Goal: Find specific page/section: Find specific page/section

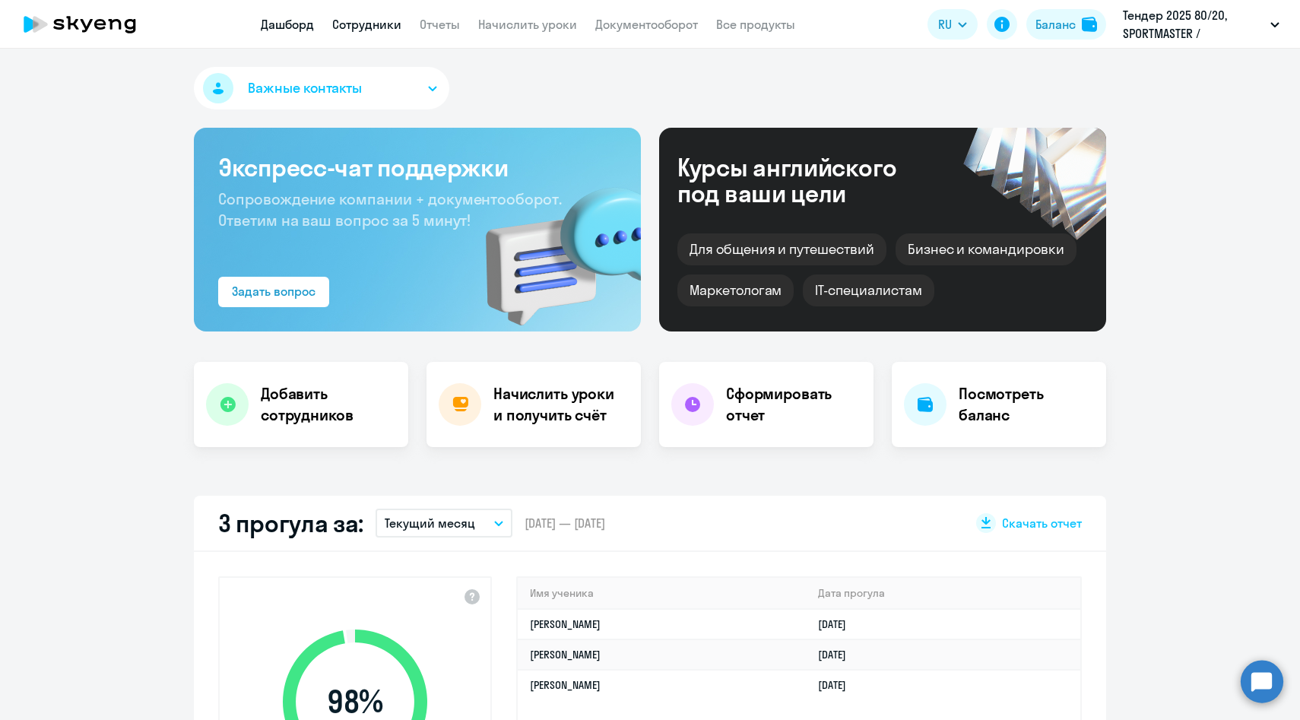
click at [357, 20] on link "Сотрудники" at bounding box center [366, 24] width 69 height 15
select select "30"
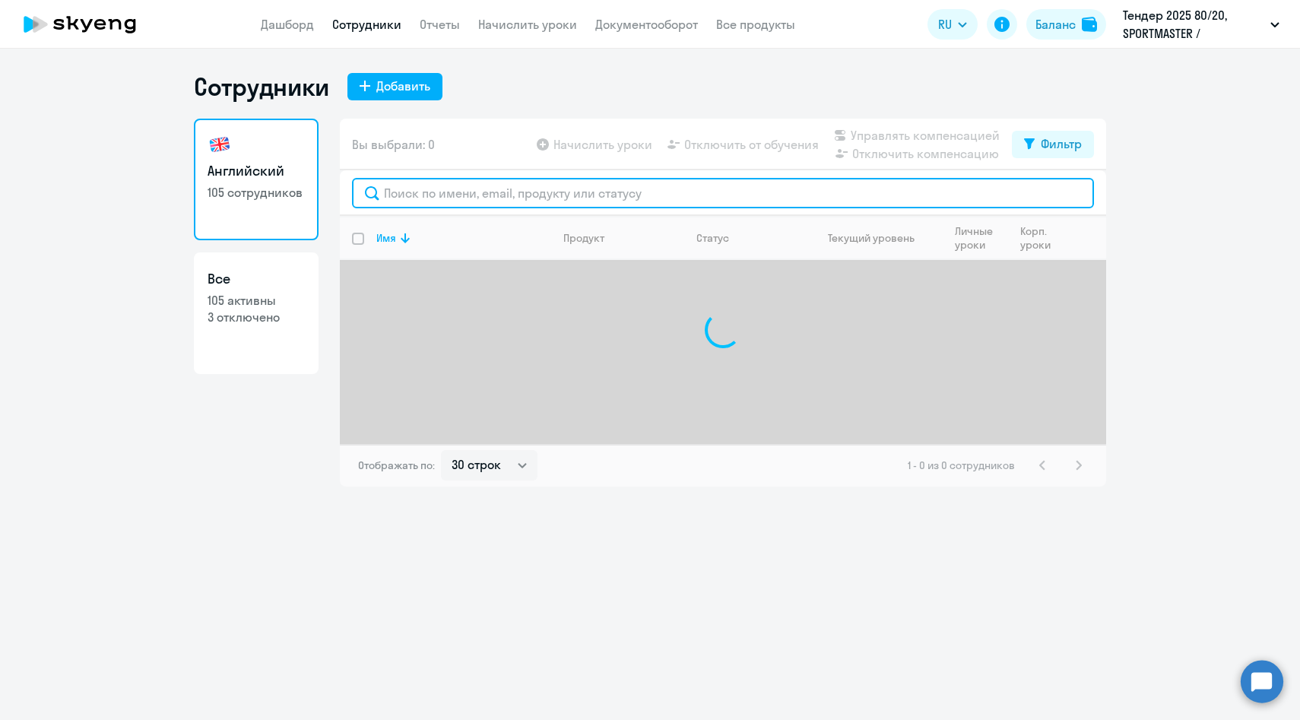
click at [464, 182] on input "text" at bounding box center [723, 193] width 742 height 30
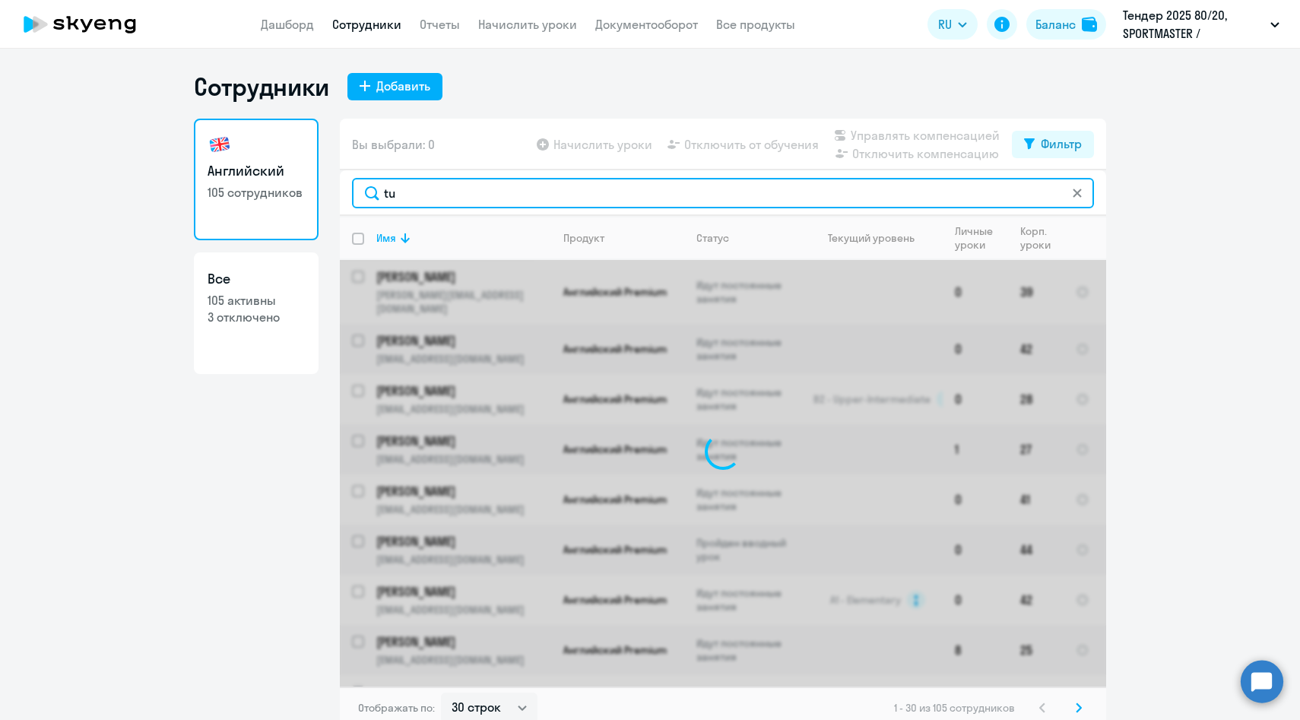
type input "t"
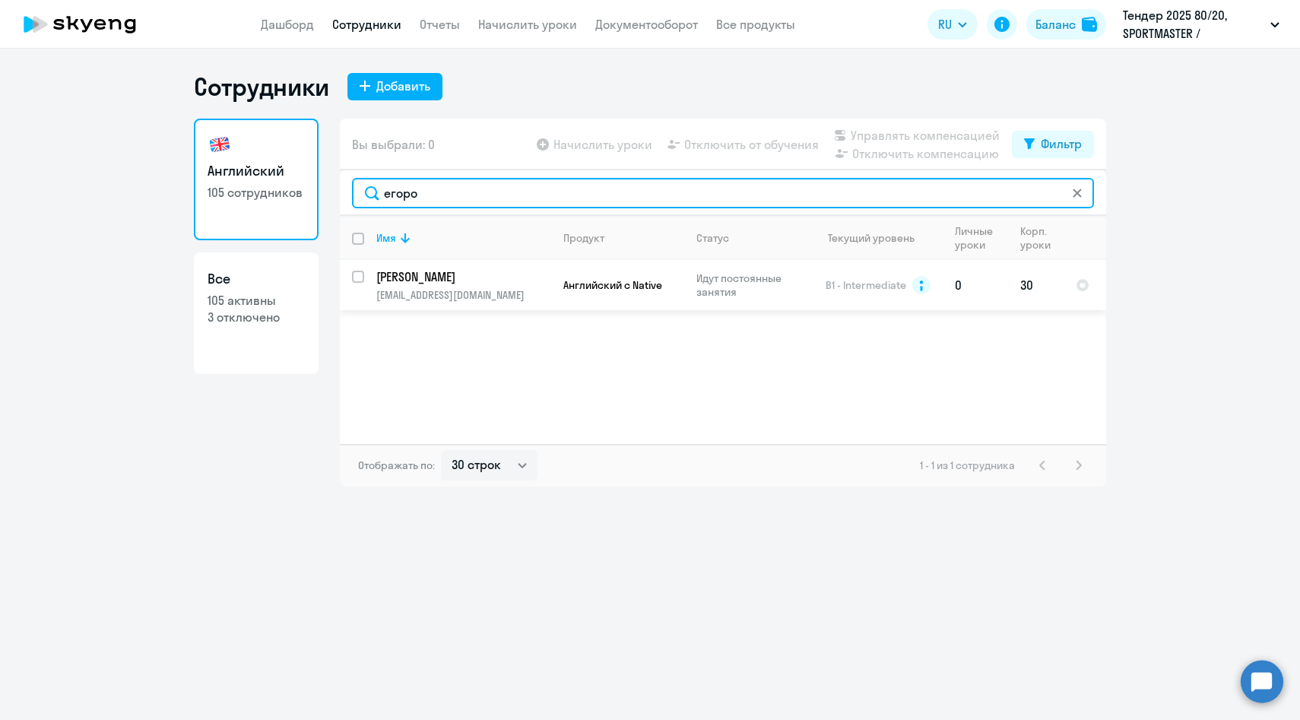
type input "егоро"
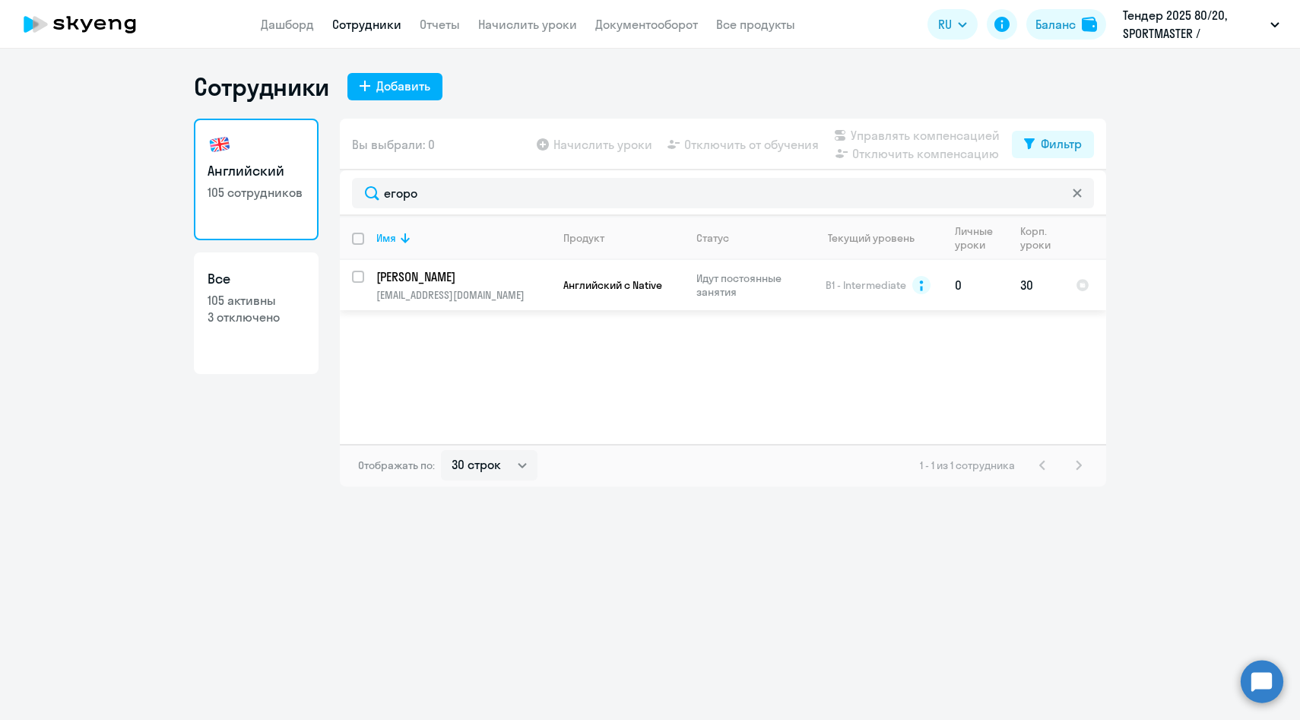
click at [462, 290] on p "[EMAIL_ADDRESS][DOMAIN_NAME]" at bounding box center [463, 295] width 174 height 14
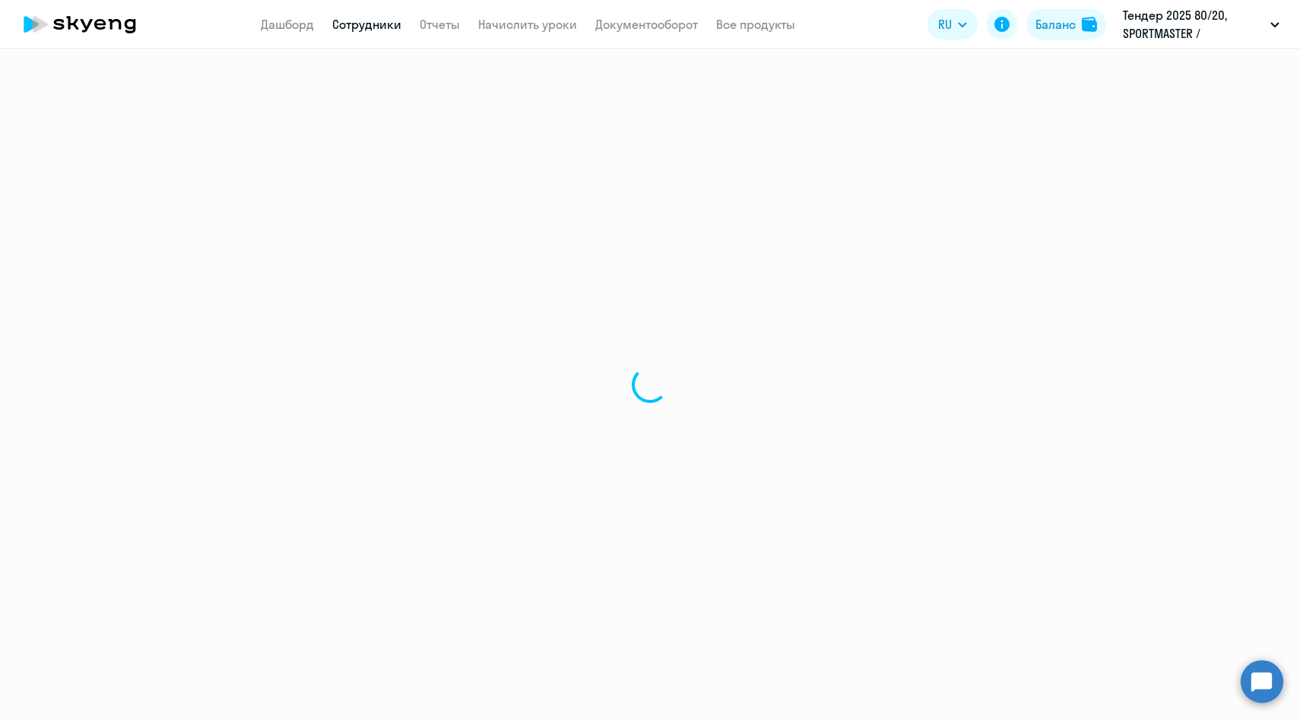
select select "english"
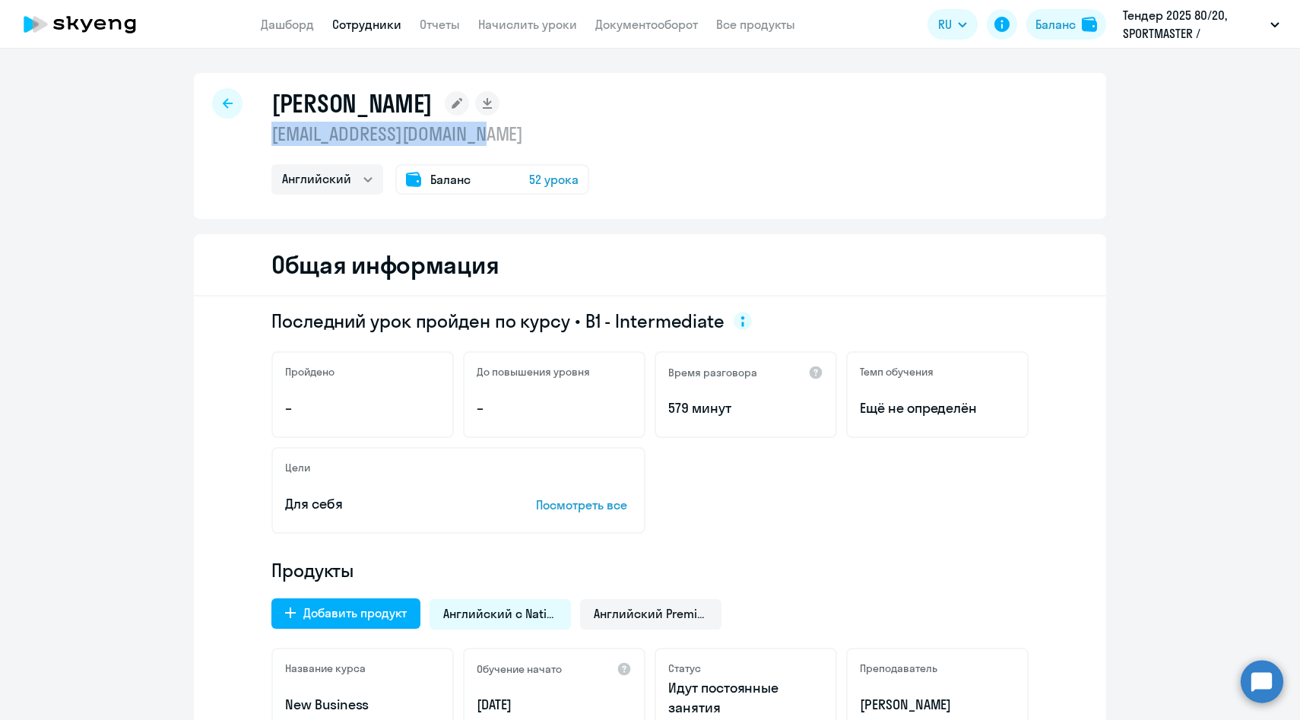
drag, startPoint x: 509, startPoint y: 134, endPoint x: 271, endPoint y: 131, distance: 238.0
click at [271, 131] on div "[PERSON_NAME] [EMAIL_ADDRESS][DOMAIN_NAME] Английский Баланс 52 урока" at bounding box center [650, 146] width 912 height 146
copy p "[EMAIL_ADDRESS][DOMAIN_NAME]"
click at [331, 99] on h1 "[PERSON_NAME]" at bounding box center [351, 103] width 161 height 30
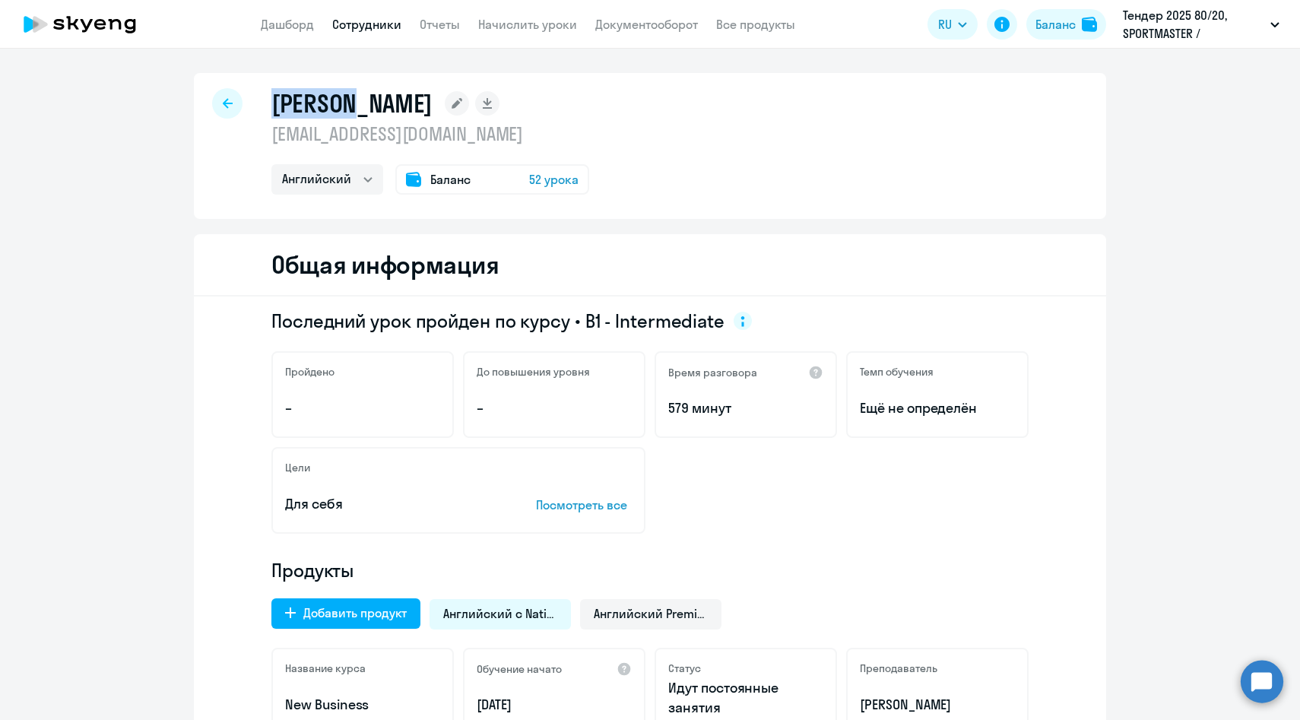
copy h1 "[PERSON_NAME]"
click at [376, 23] on link "Сотрудники" at bounding box center [366, 24] width 69 height 15
select select "30"
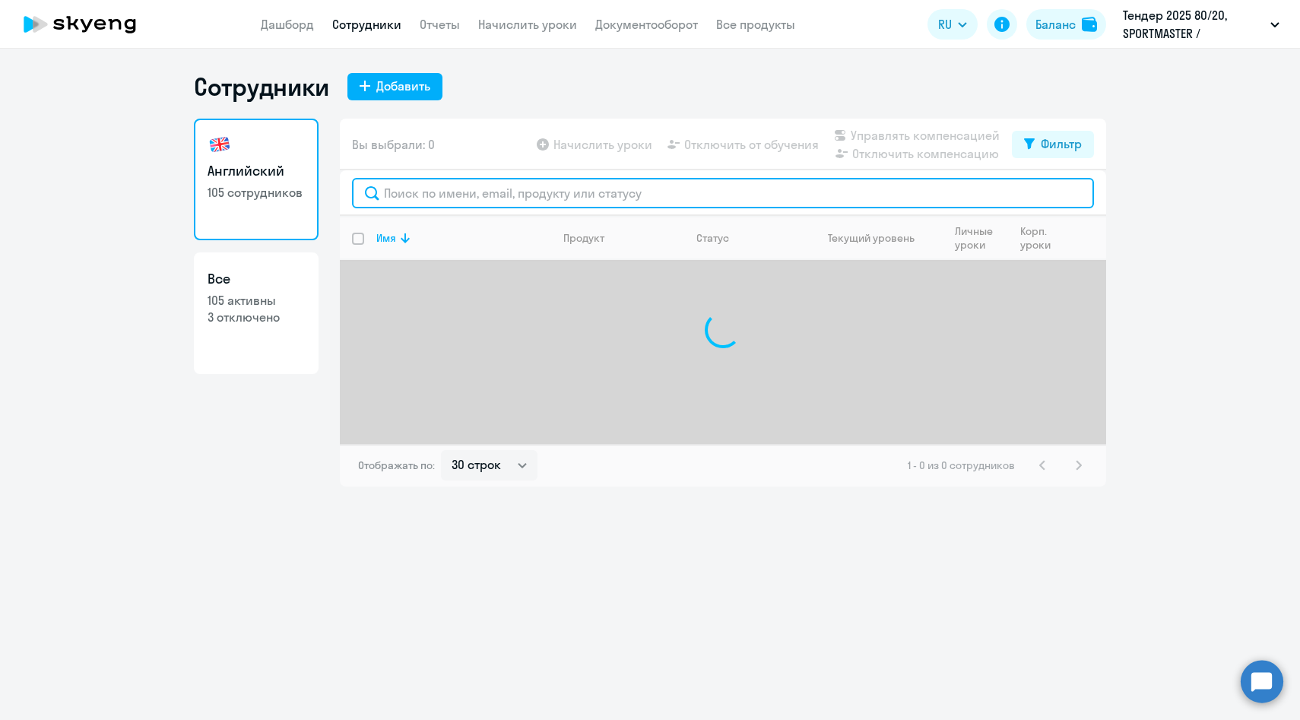
click at [434, 182] on input "text" at bounding box center [723, 193] width 742 height 30
paste input "Егорова"
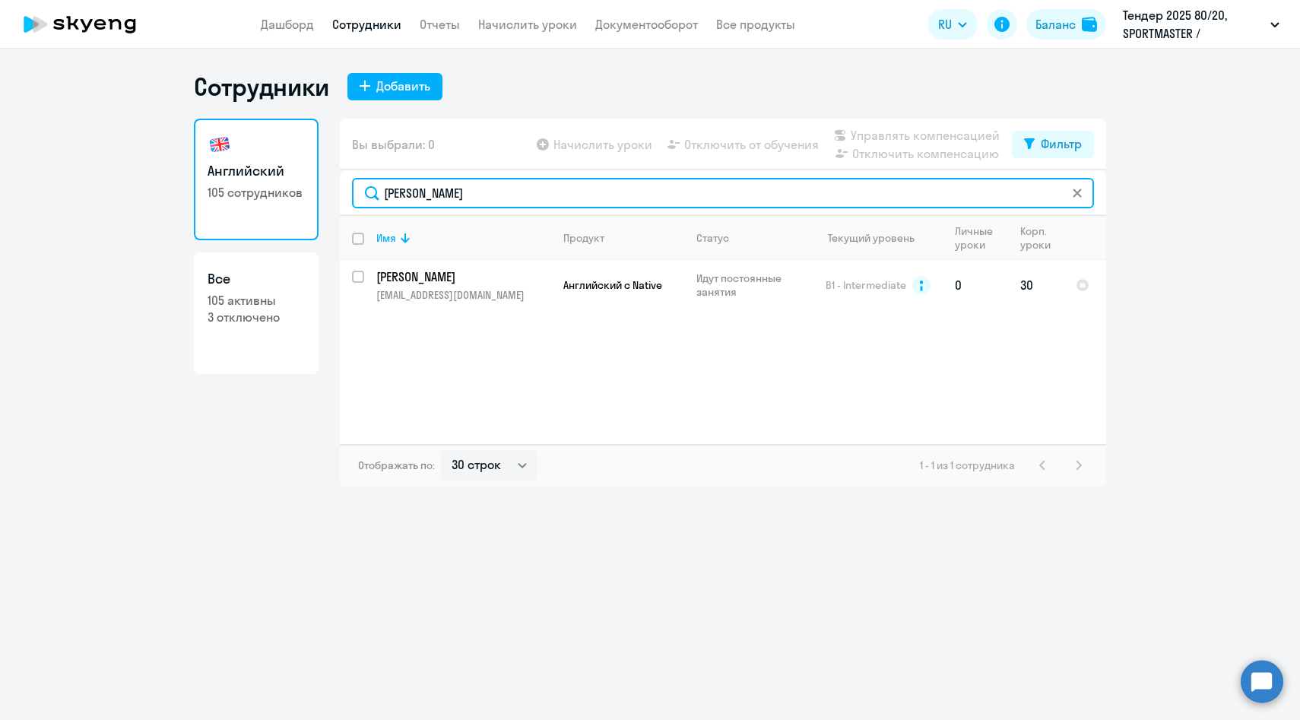
type input "Егорова"
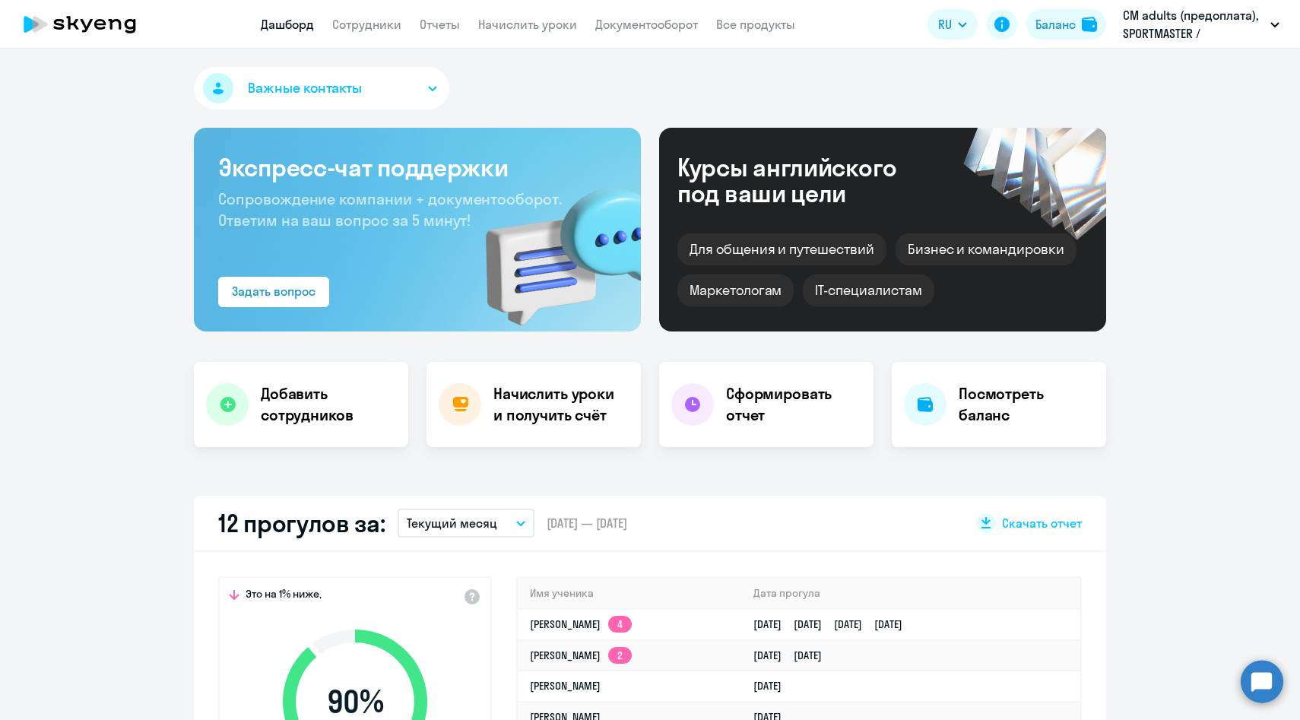
click at [375, 33] on app-menu-item-link "Сотрудники" at bounding box center [366, 24] width 69 height 19
click at [375, 25] on link "Сотрудники" at bounding box center [366, 24] width 69 height 15
select select "30"
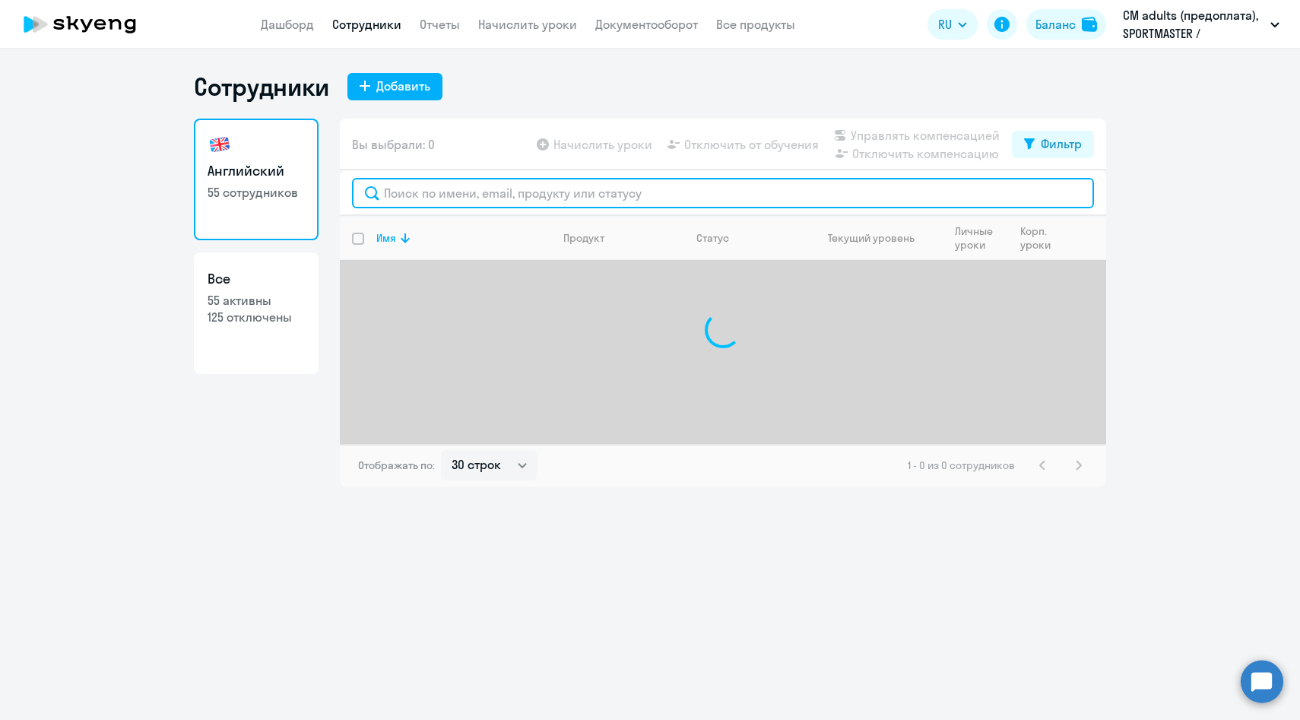
click at [410, 200] on input "text" at bounding box center [723, 193] width 742 height 30
paste input "[EMAIL_ADDRESS][DOMAIN_NAME]"
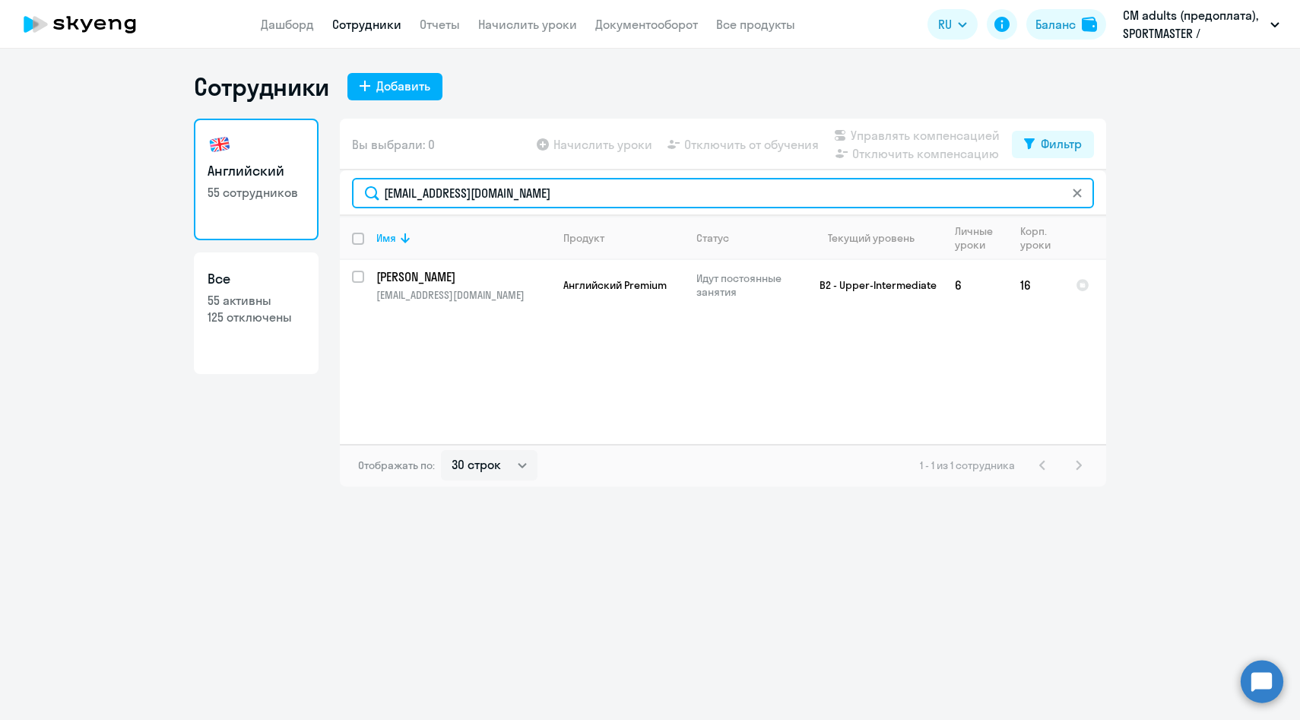
type input "[EMAIL_ADDRESS][DOMAIN_NAME]"
